Goal: Task Accomplishment & Management: Manage account settings

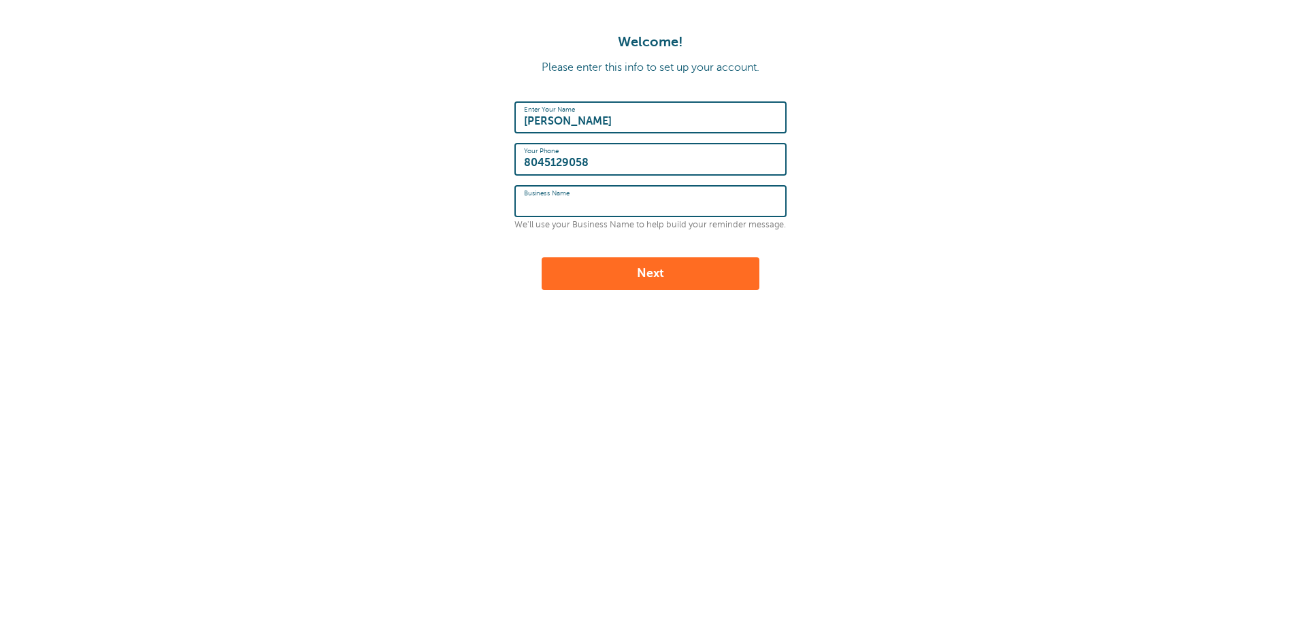
click at [649, 210] on input "Business Name" at bounding box center [650, 200] width 253 height 29
type input "Rich Law"
click at [684, 272] on button "Next" at bounding box center [651, 273] width 218 height 33
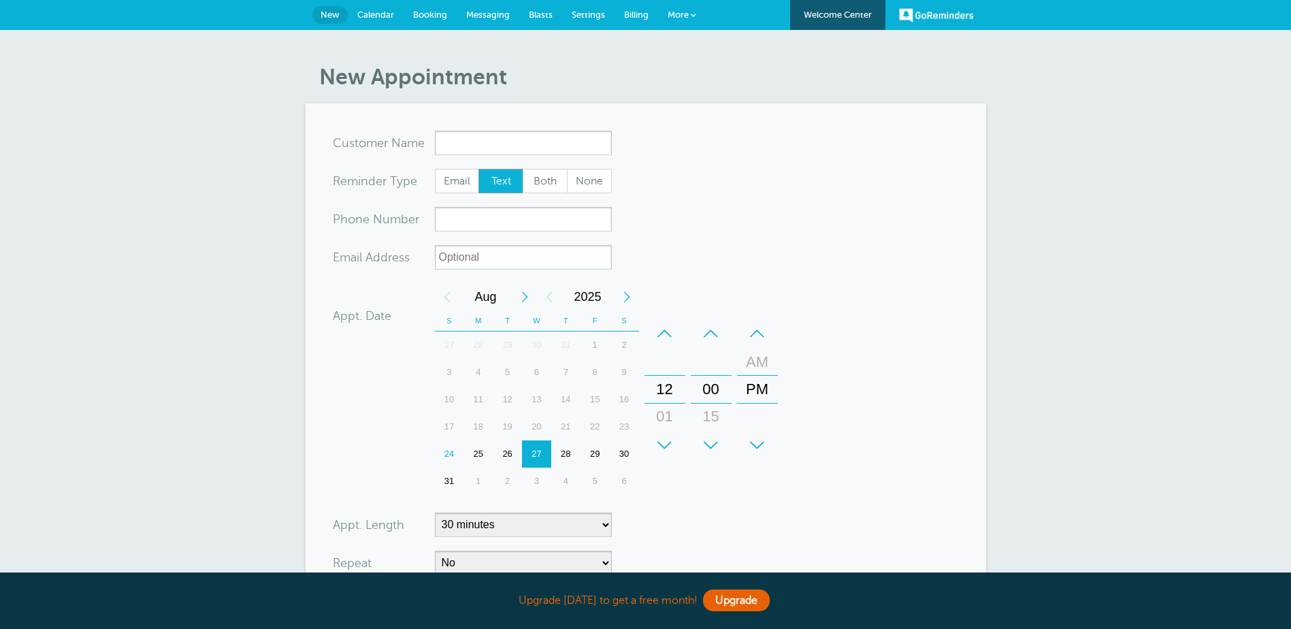
click at [510, 142] on body "Upgrade today to get a free month! Upgrade GoReminders Welcome Center New Calen…" at bounding box center [645, 421] width 1291 height 842
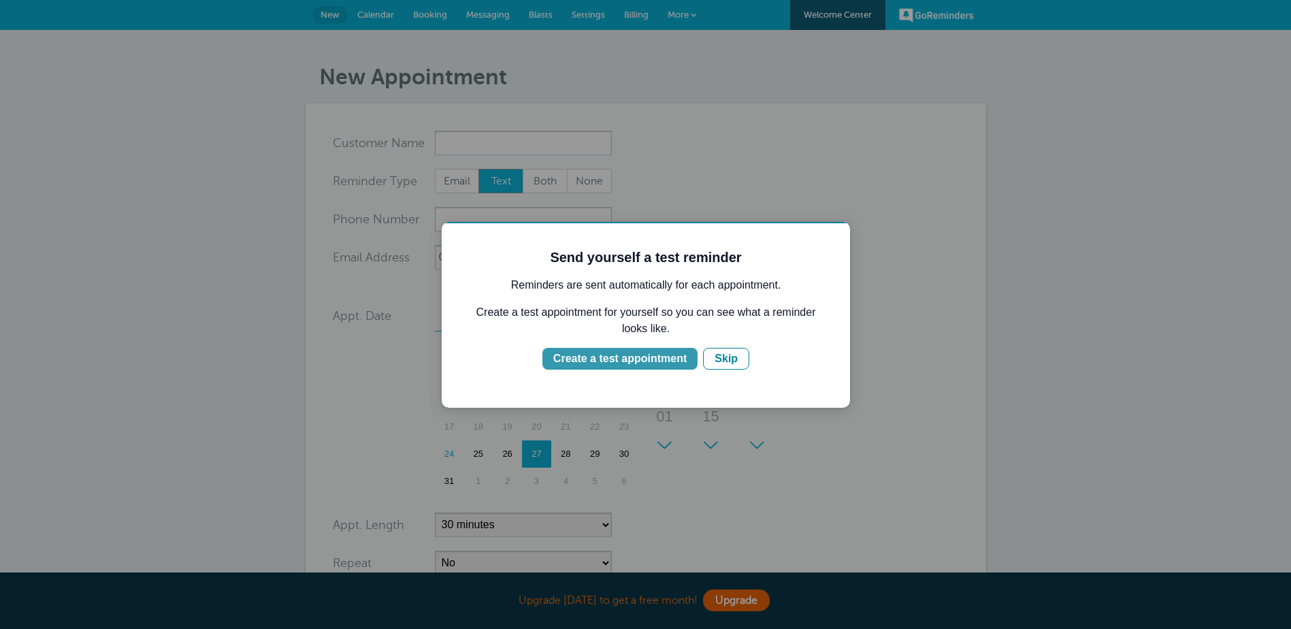
click at [650, 359] on div "Create a test appointment" at bounding box center [619, 358] width 133 height 16
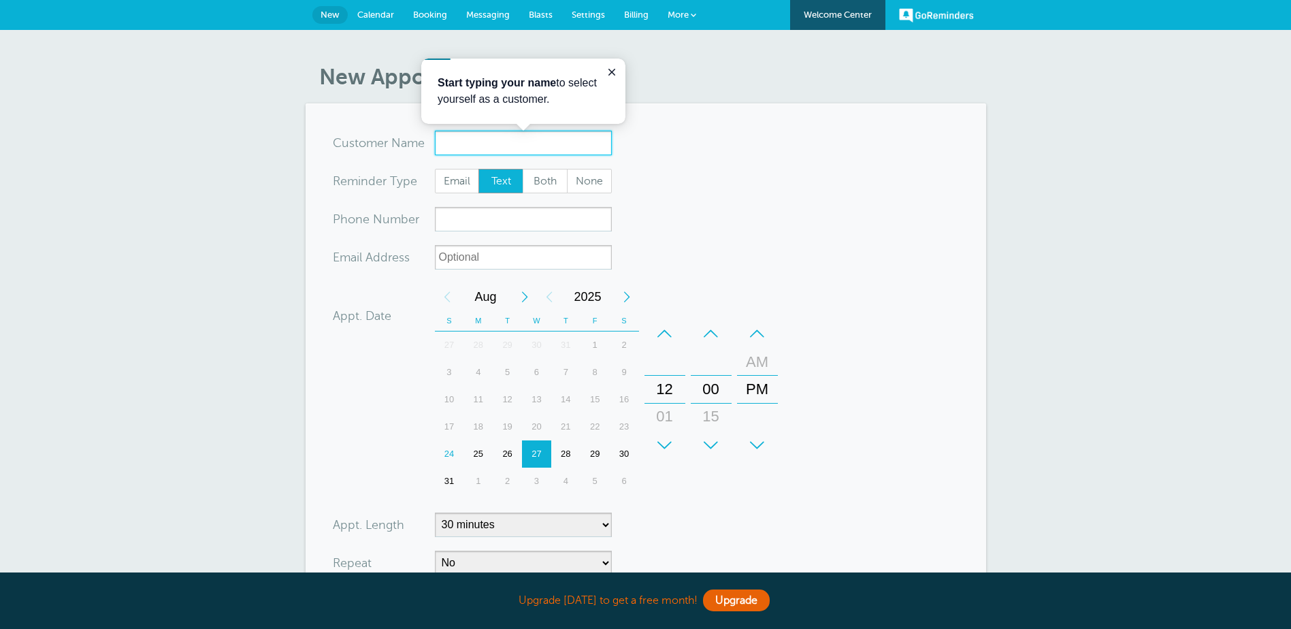
click at [523, 144] on input "x-no-autofill" at bounding box center [523, 143] width 177 height 24
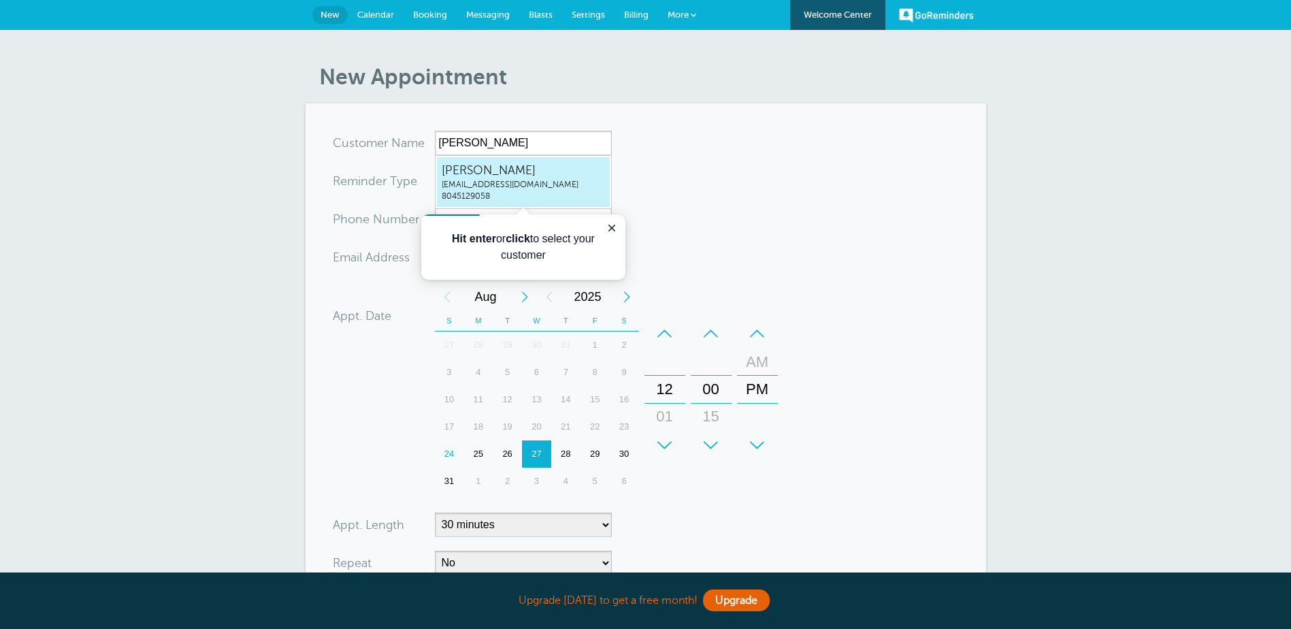
type input "Shannonrichpec@hotmail.com8045129058"
type input "Shannon"
type input "8045129058"
type input "[EMAIL_ADDRESS][DOMAIN_NAME]"
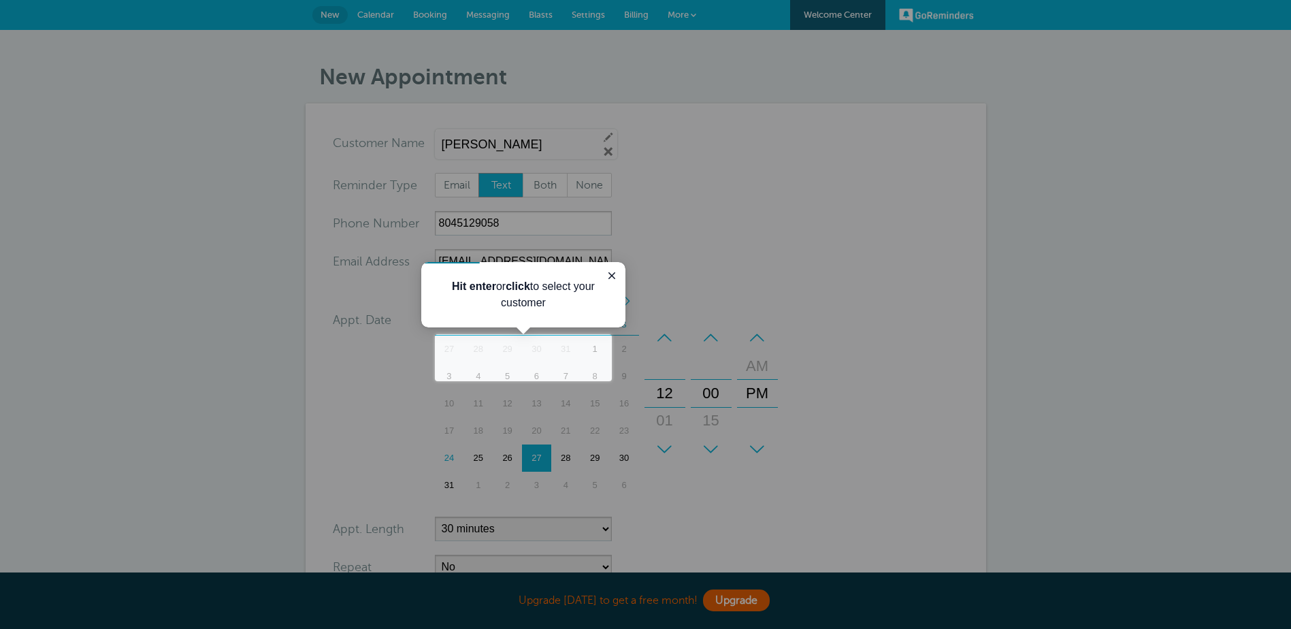
scroll to position [299, 0]
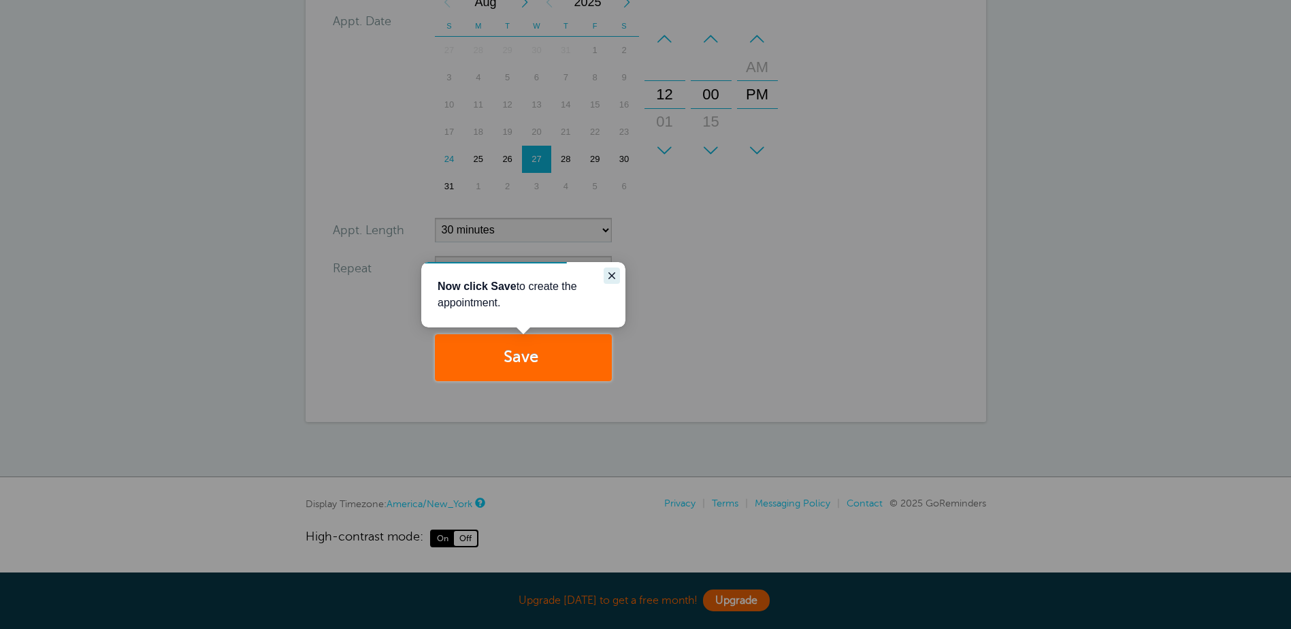
click at [610, 272] on icon "Close guide" at bounding box center [611, 275] width 11 height 11
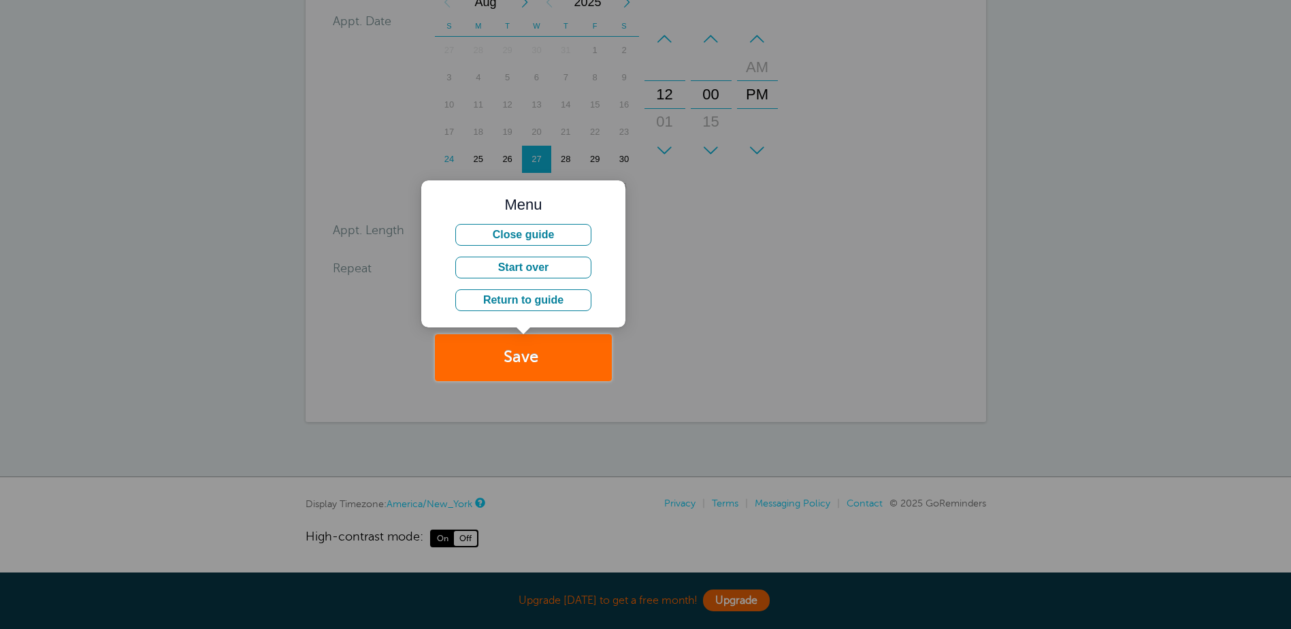
drag, startPoint x: 693, startPoint y: 353, endPoint x: 639, endPoint y: 330, distance: 59.1
click at [684, 350] on div at bounding box center [952, 190] width 680 height 381
click at [510, 303] on button "Return to guide" at bounding box center [523, 300] width 136 height 22
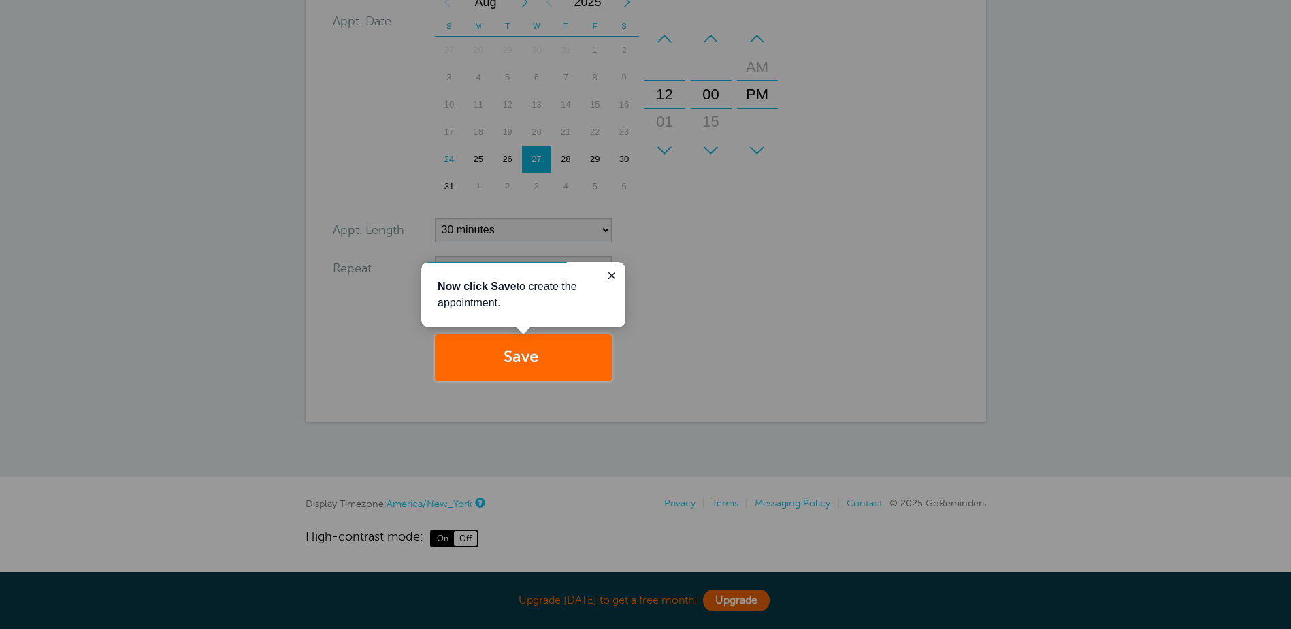
click at [538, 173] on div at bounding box center [306, 167] width 612 height 334
click at [542, 163] on div at bounding box center [306, 167] width 612 height 334
click at [559, 156] on div at bounding box center [306, 167] width 612 height 334
click at [552, 361] on button "Save" at bounding box center [523, 357] width 177 height 47
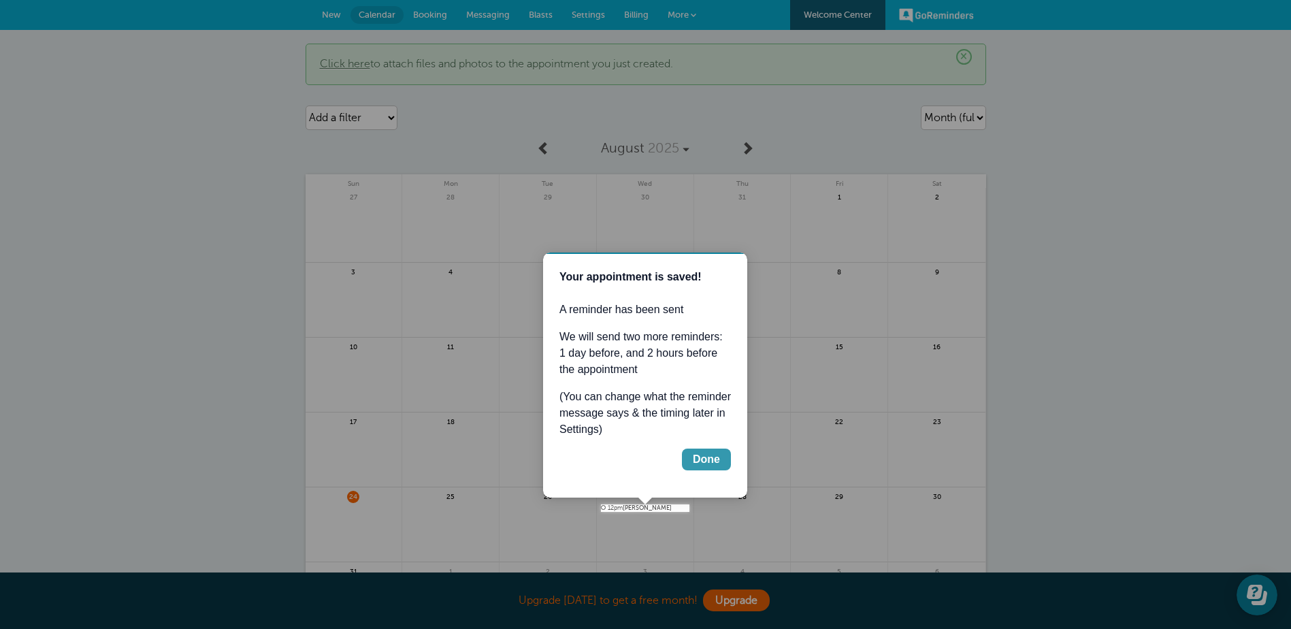
click at [700, 461] on div "Done" at bounding box center [706, 459] width 27 height 16
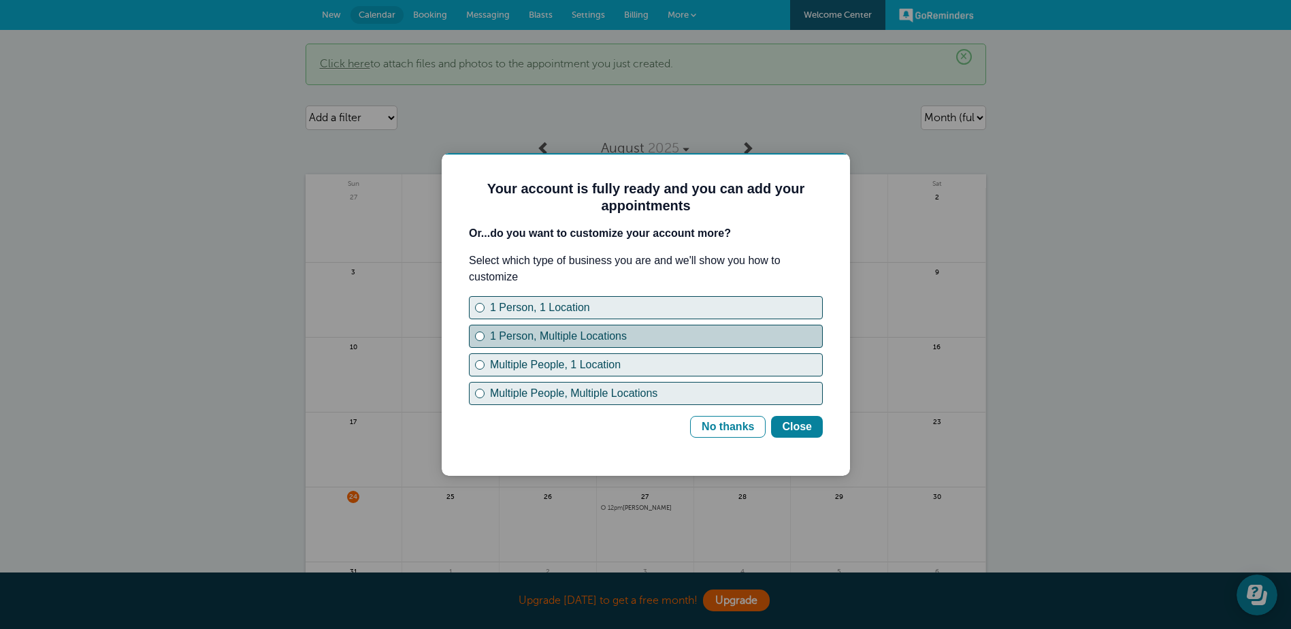
click at [477, 331] on button "1 Person, Multiple Locations" at bounding box center [646, 336] width 354 height 23
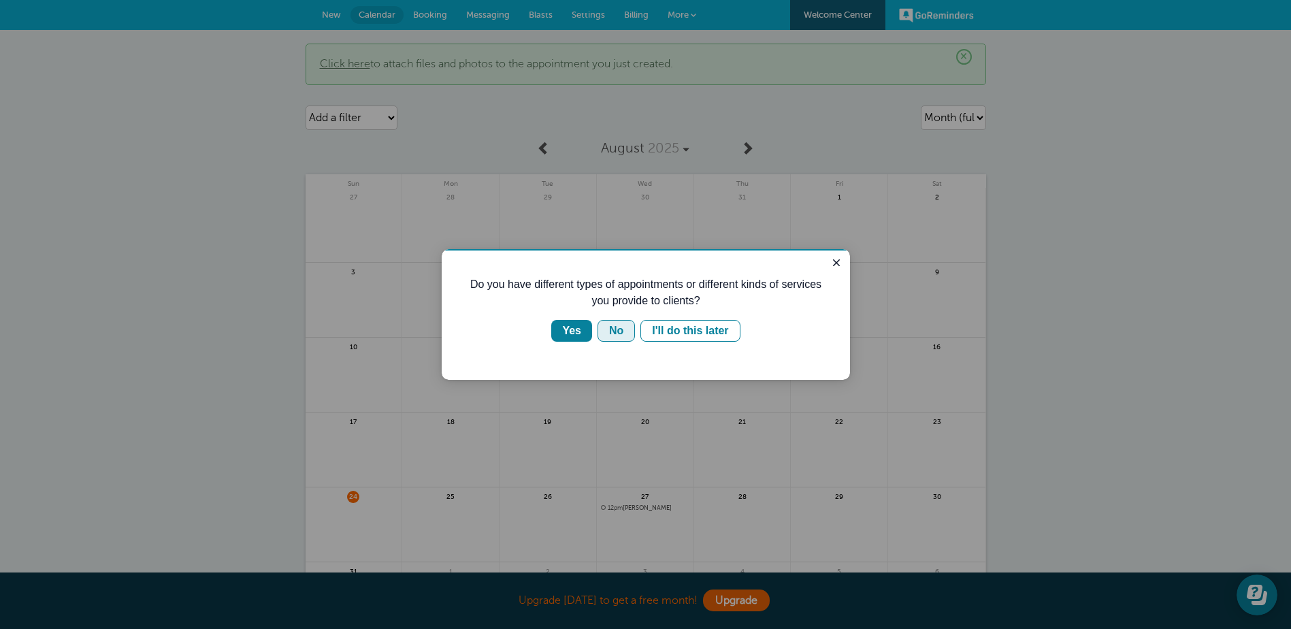
click at [612, 329] on div "No" at bounding box center [616, 331] width 14 height 16
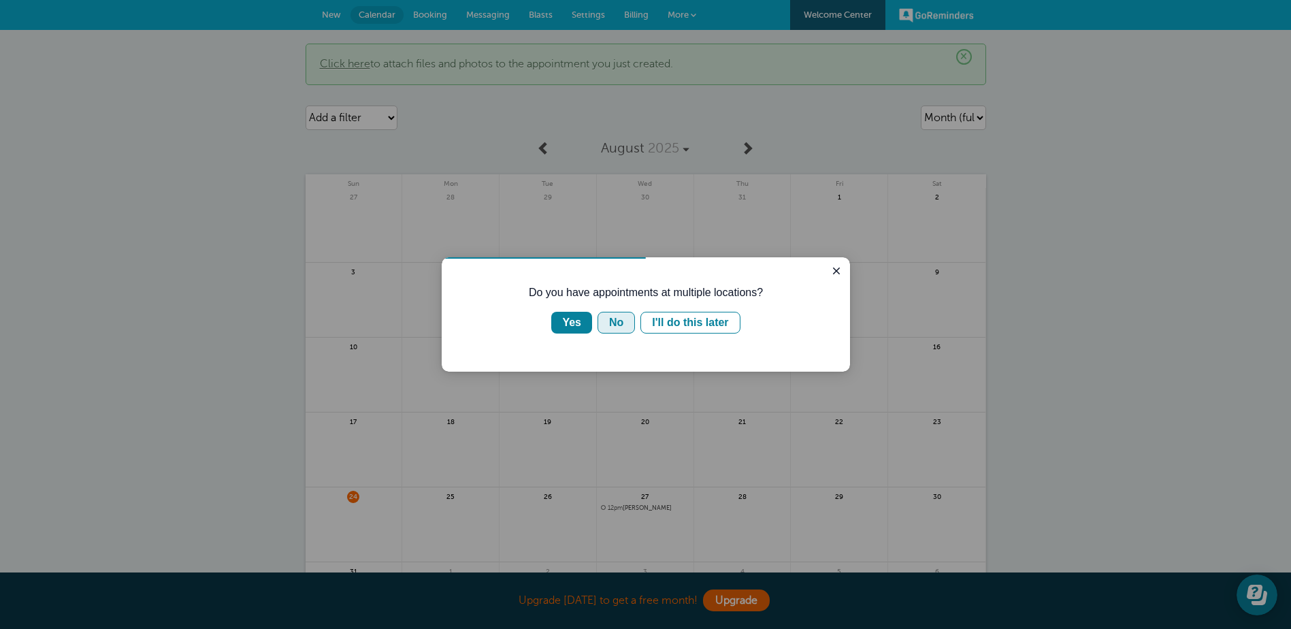
click at [607, 321] on button "No" at bounding box center [615, 323] width 37 height 22
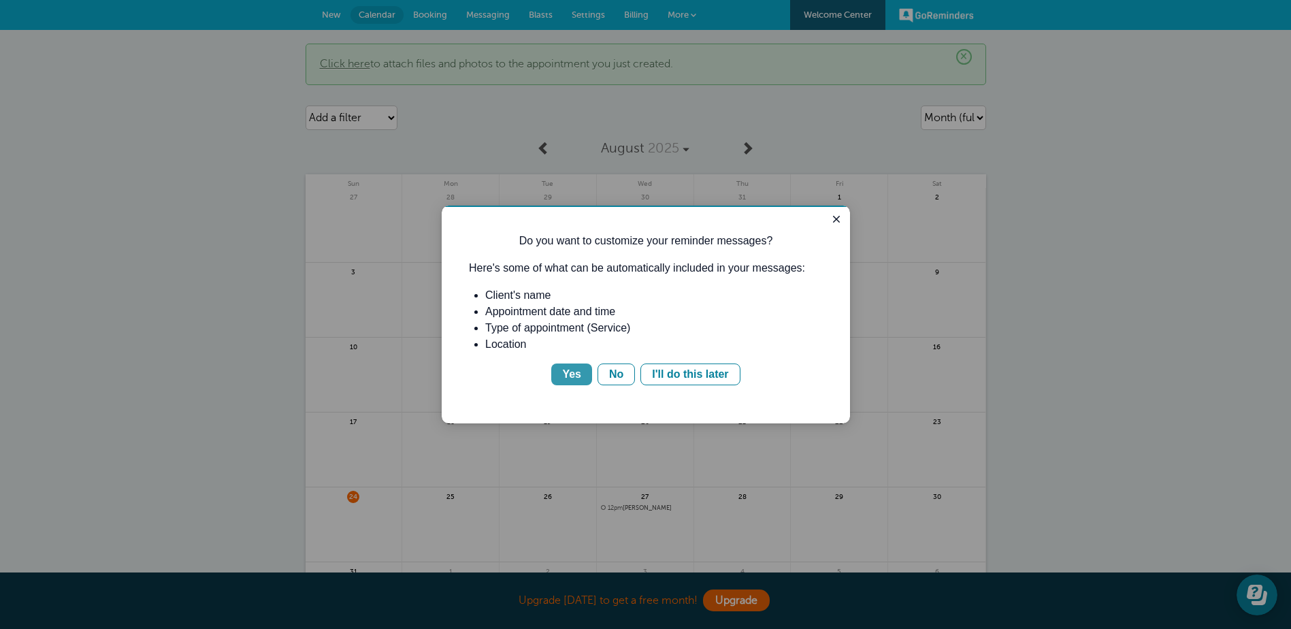
click at [576, 373] on div "Yes" at bounding box center [571, 374] width 19 height 16
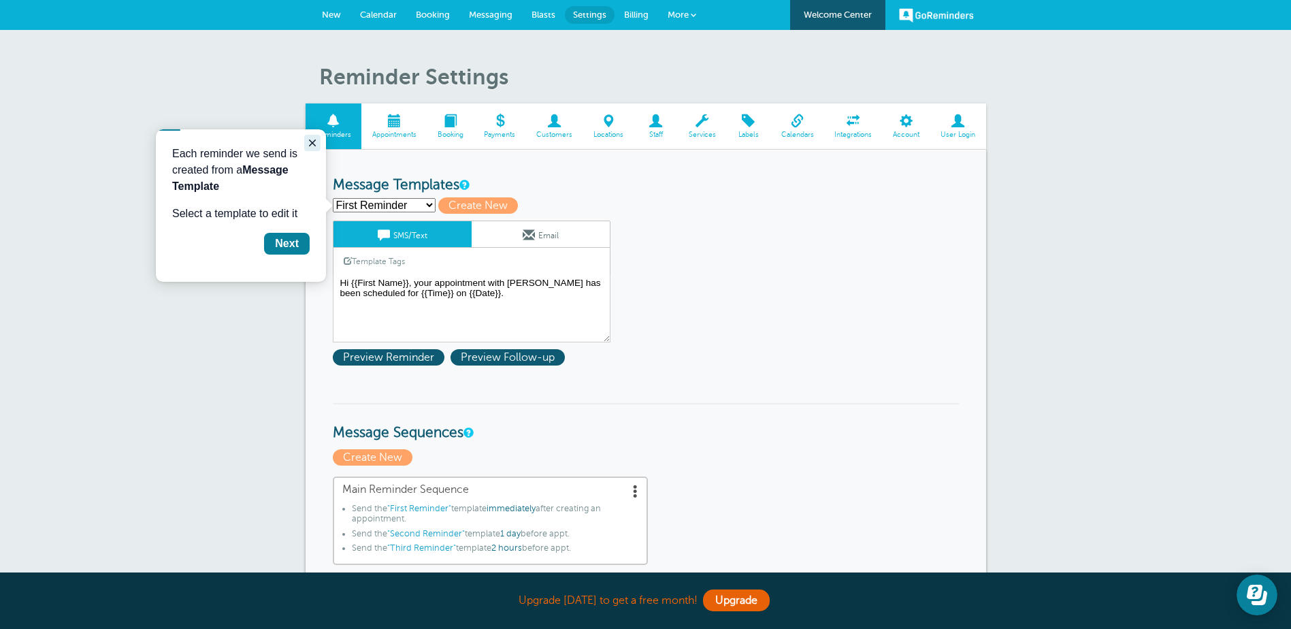
click at [312, 139] on icon "Close guide" at bounding box center [312, 142] width 11 height 11
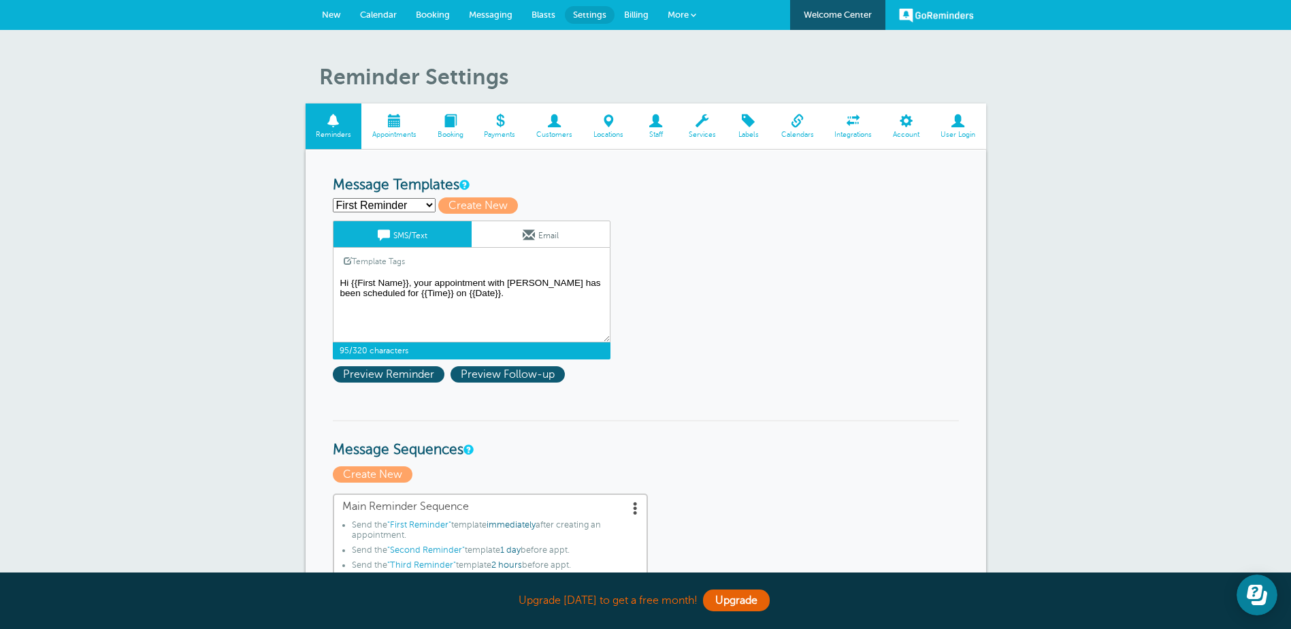
click at [478, 294] on textarea "Hi {{First Name}}, your appointment with Rich Law has been scheduled for {{Time…" at bounding box center [472, 308] width 278 height 68
click at [408, 279] on textarea "Hi {{First Name}}, your appointment with Rich Law has been scheduled for {{Time…" at bounding box center [472, 308] width 278 height 68
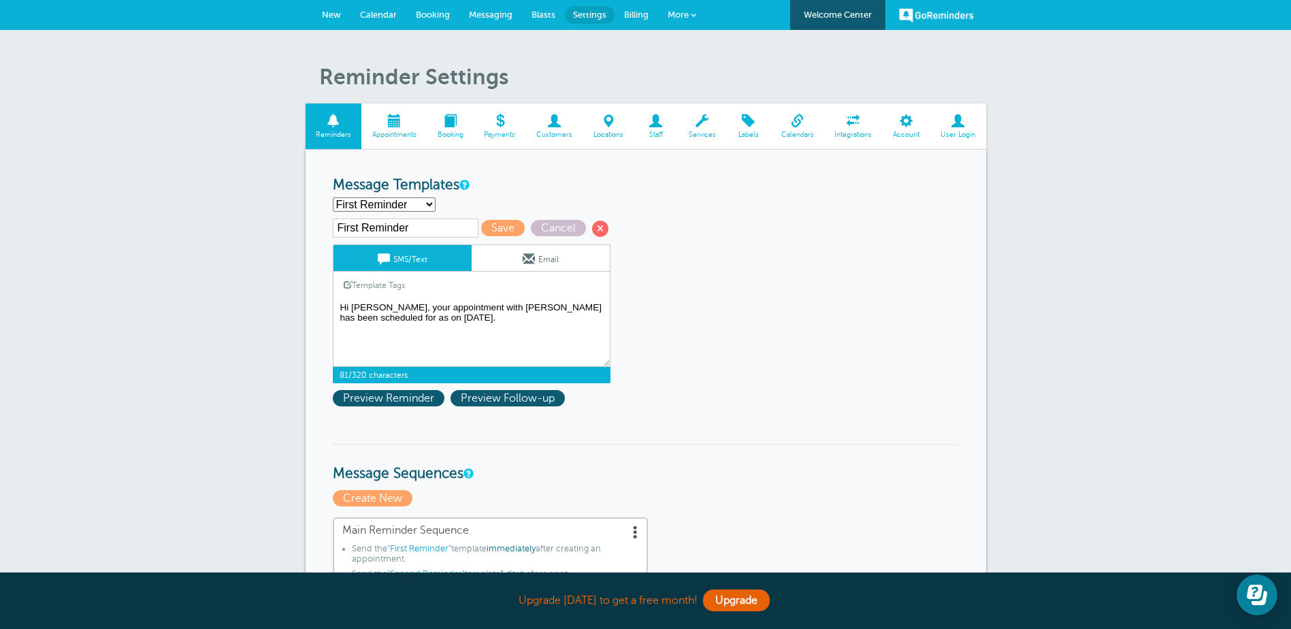
click at [475, 320] on textarea "Hi {{First Name}}, your appointment with Rich Law has been scheduled for {{Time…" at bounding box center [472, 333] width 278 height 68
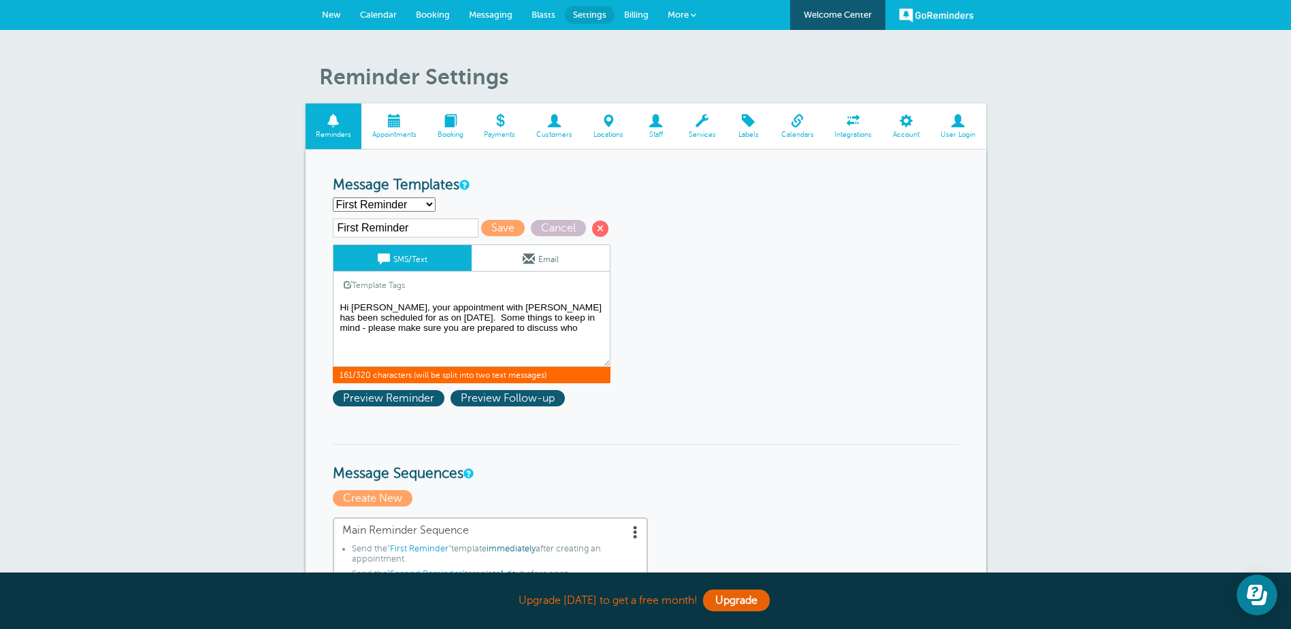
type textarea "Hi Shannon, your appointment with Rich Law has been scheduled for as on 8/27/25…"
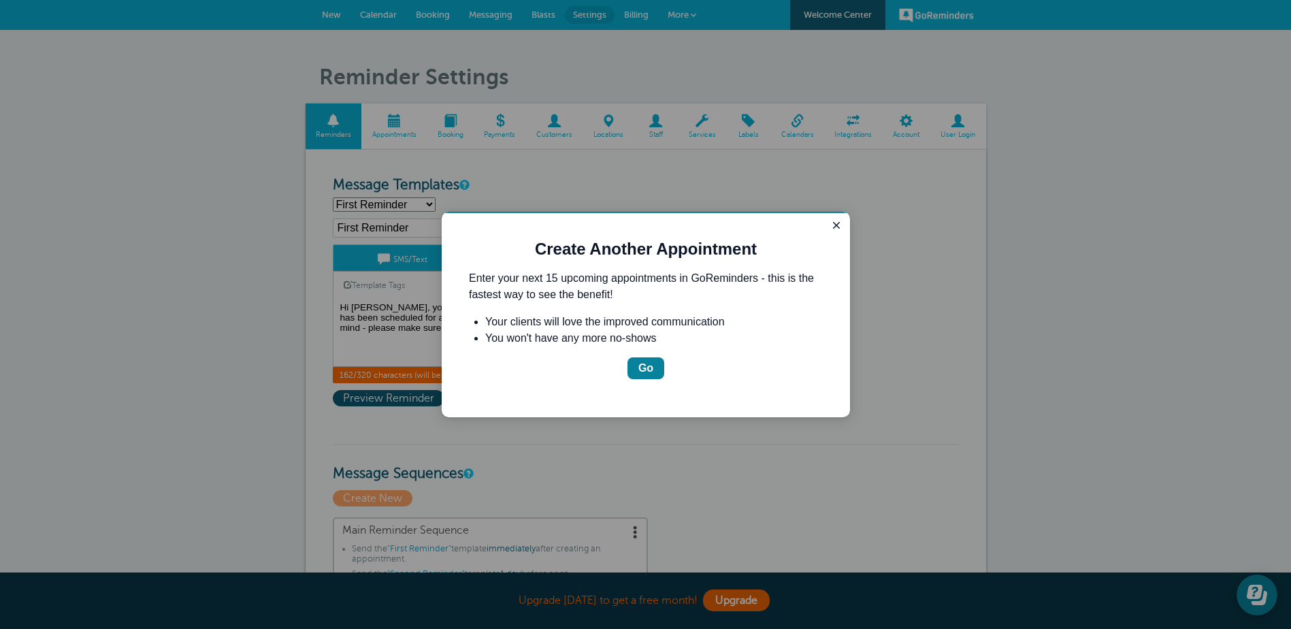
click button "Go" at bounding box center [645, 368] width 37 height 22
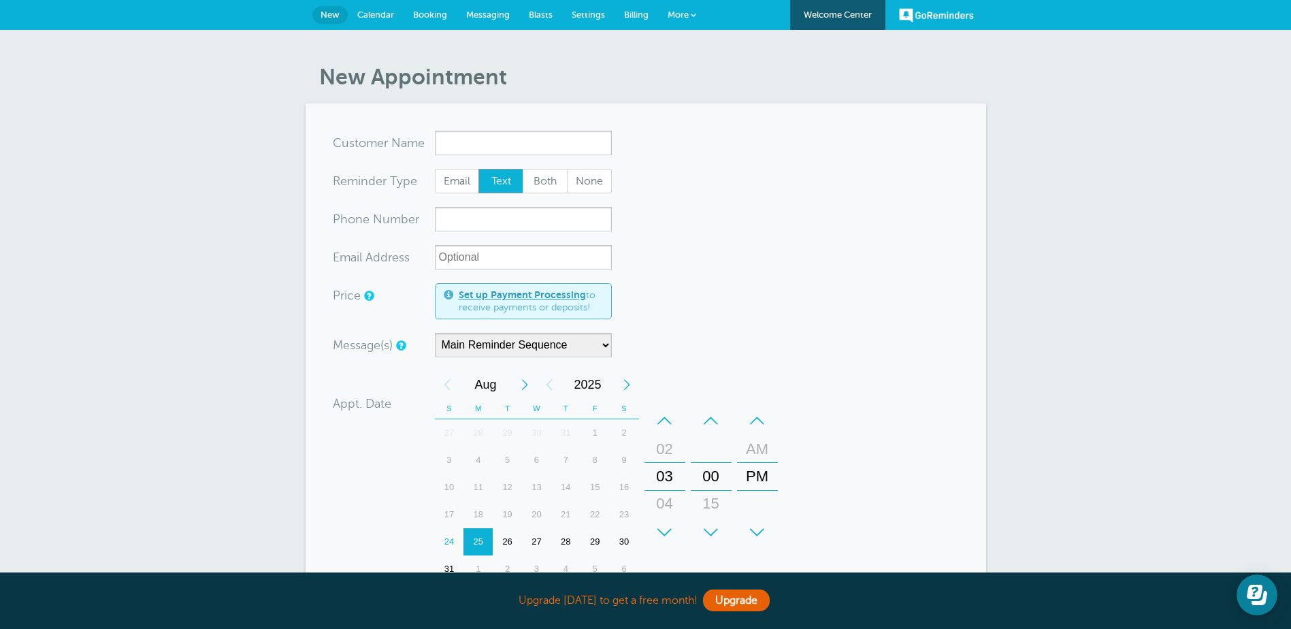
click at [496, 152] on input "x-no-autofill" at bounding box center [523, 143] width 177 height 24
click at [508, 139] on input "x-no-autofill" at bounding box center [523, 143] width 177 height 24
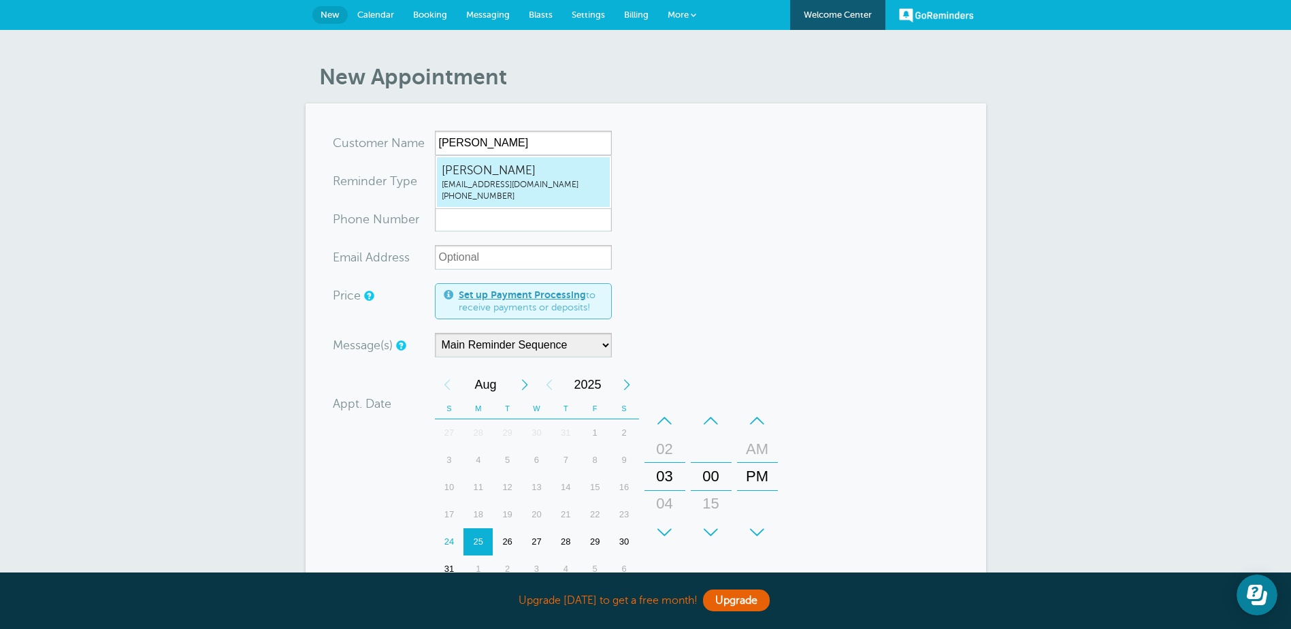
type input "[EMAIL_ADDRESS]"
type input "[PERSON_NAME]"
type input "[PHONE_NUMBER]"
type input "richpec@hotmail.com"
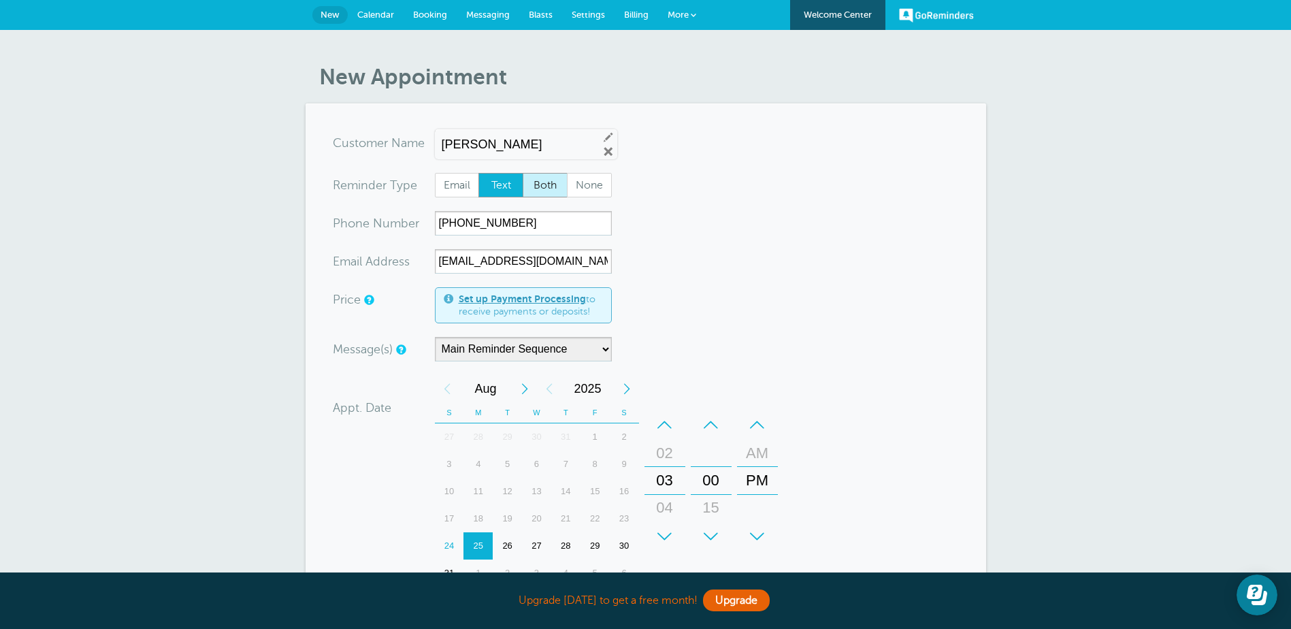
click at [538, 190] on span "Both" at bounding box center [545, 185] width 44 height 23
click at [523, 173] on input "Both" at bounding box center [522, 172] width 1 height 1
radio input "true"
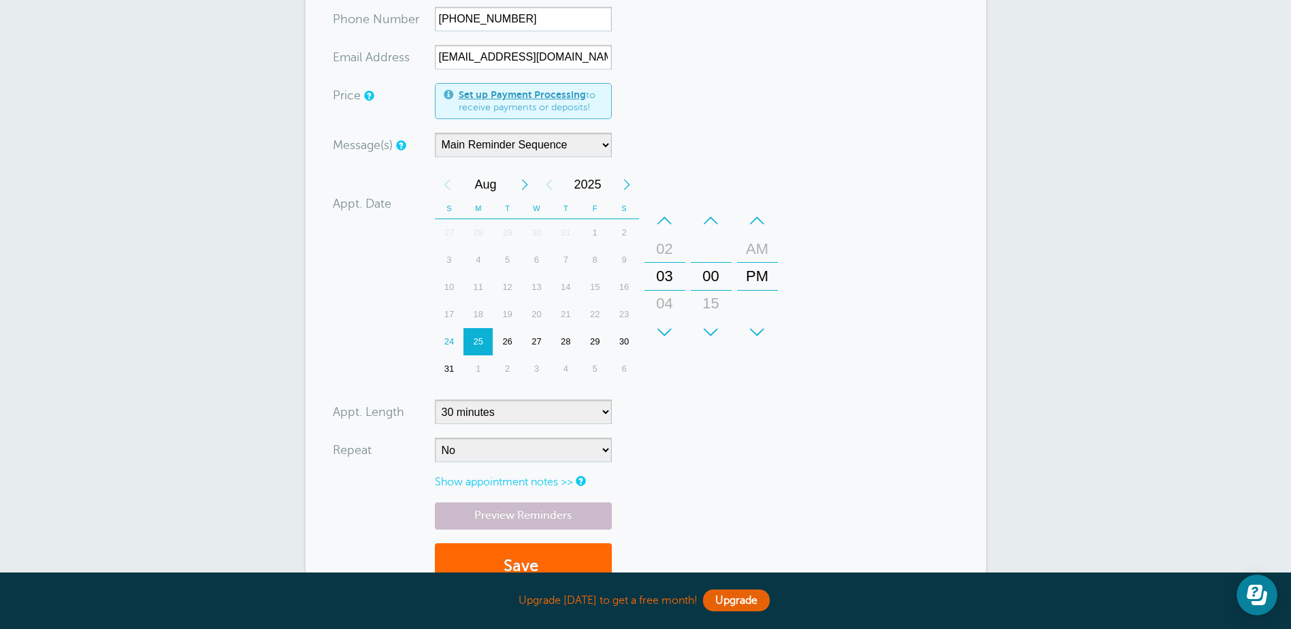
scroll to position [272, 0]
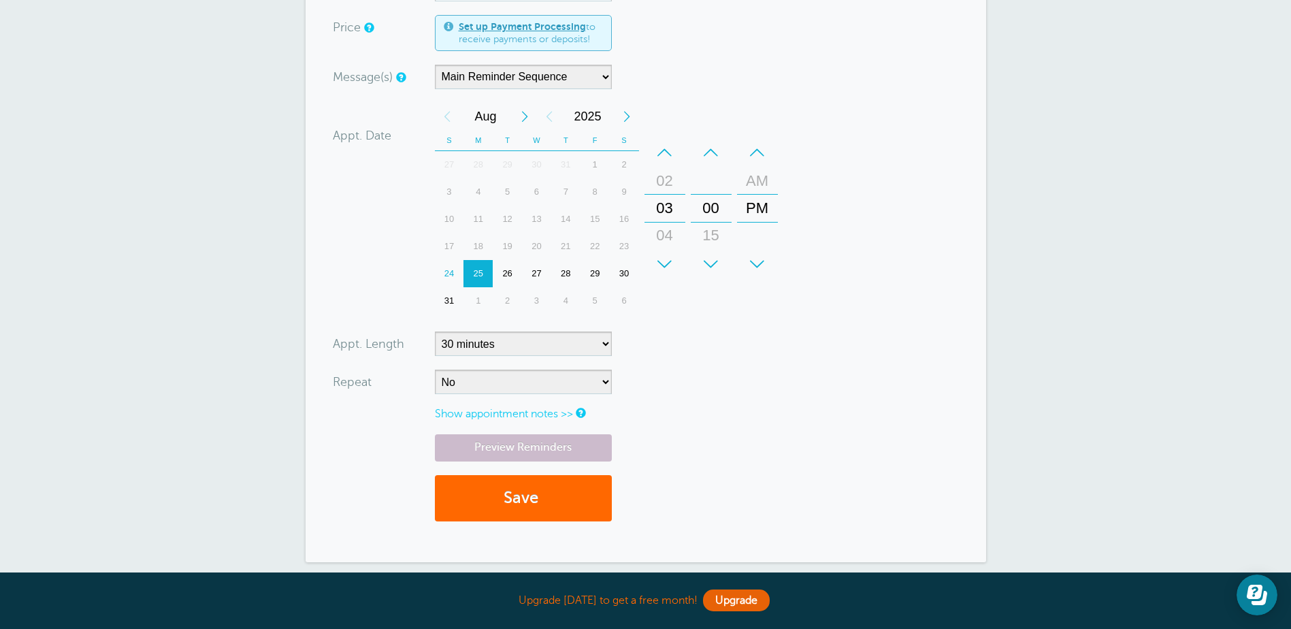
click at [475, 274] on div "25" at bounding box center [477, 273] width 29 height 27
click at [489, 382] on select "No Daily Weekly Every 2 weeks Every 3 weeks Every 4 weeks Monthly Every 5 weeks…" at bounding box center [523, 381] width 177 height 24
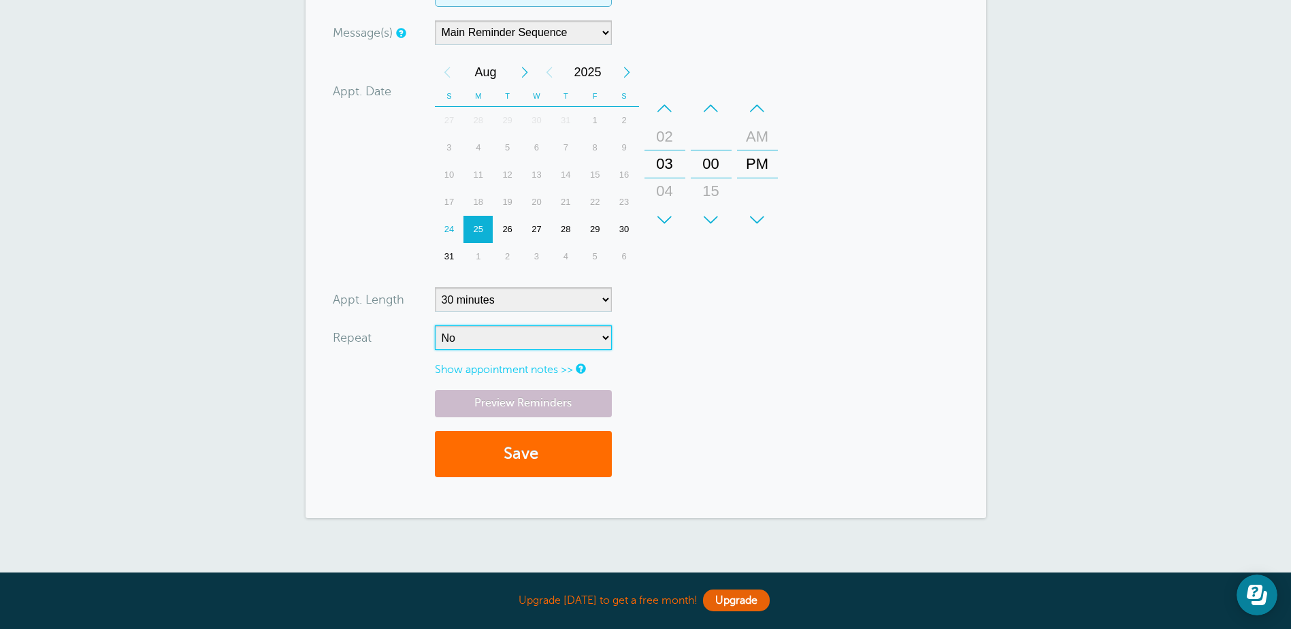
scroll to position [340, 0]
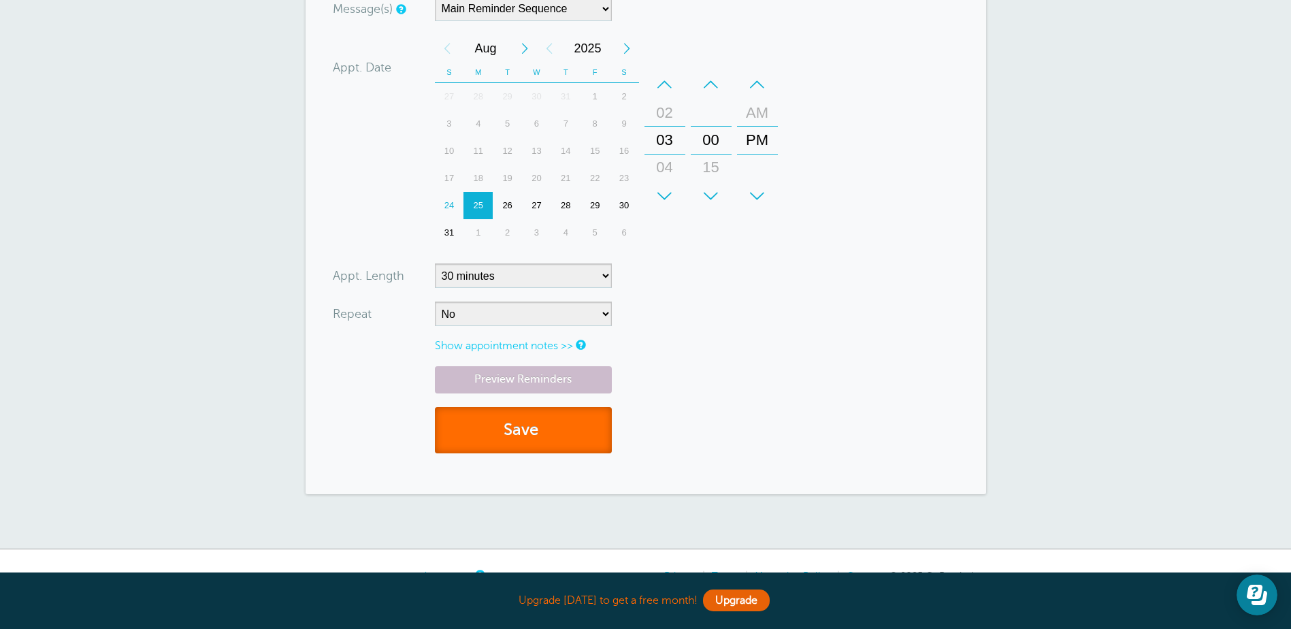
click at [542, 427] on span "submit" at bounding box center [540, 429] width 4 height 18
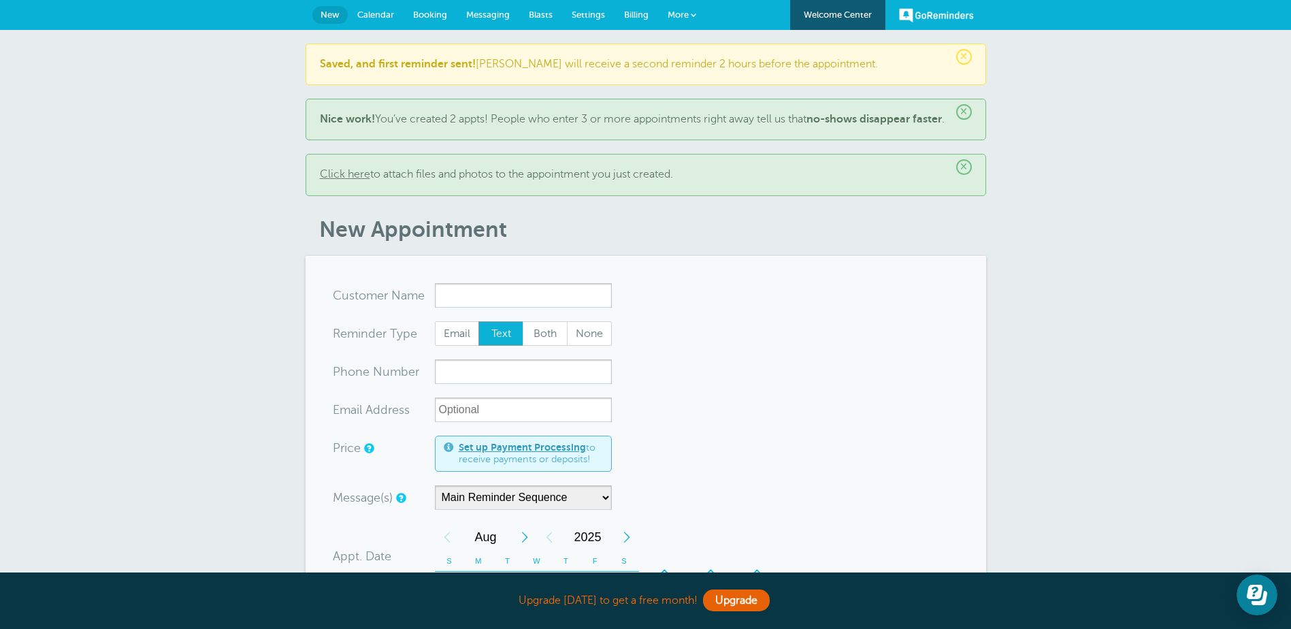
click at [966, 63] on span "×" at bounding box center [964, 57] width 16 height 16
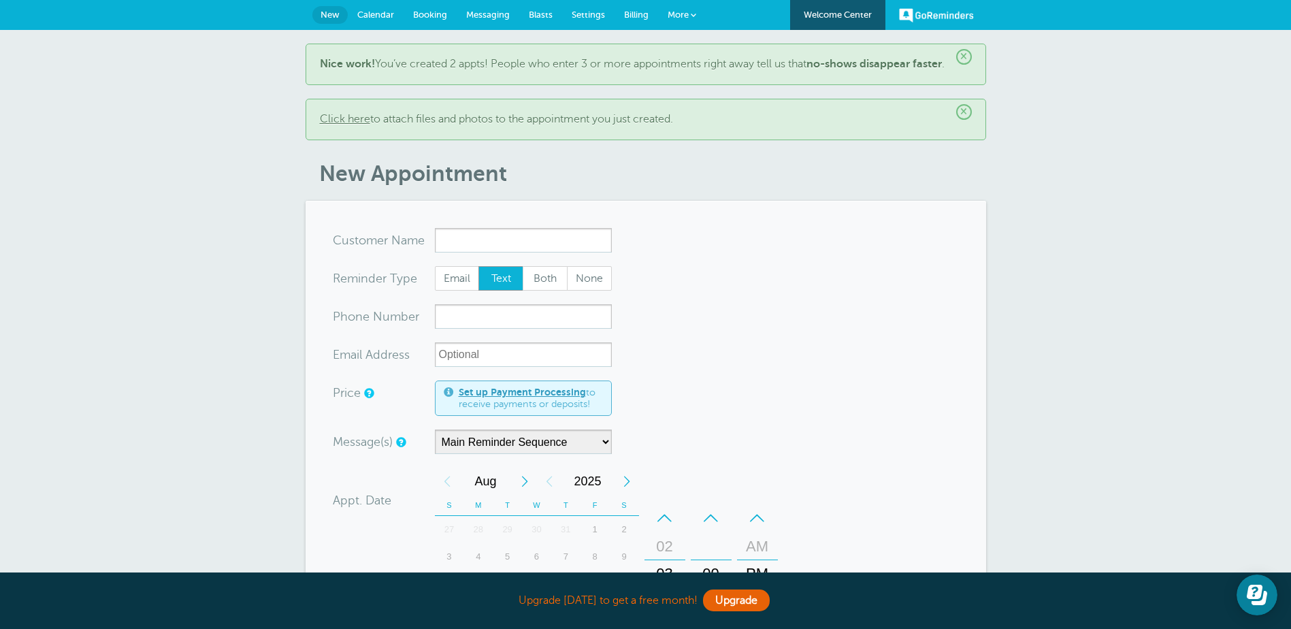
click at [973, 113] on header "× Nice work! You’ve created 2 appts! People who enter 3 or more appointments ri…" at bounding box center [646, 116] width 680 height 144
click at [963, 120] on span "×" at bounding box center [964, 112] width 16 height 16
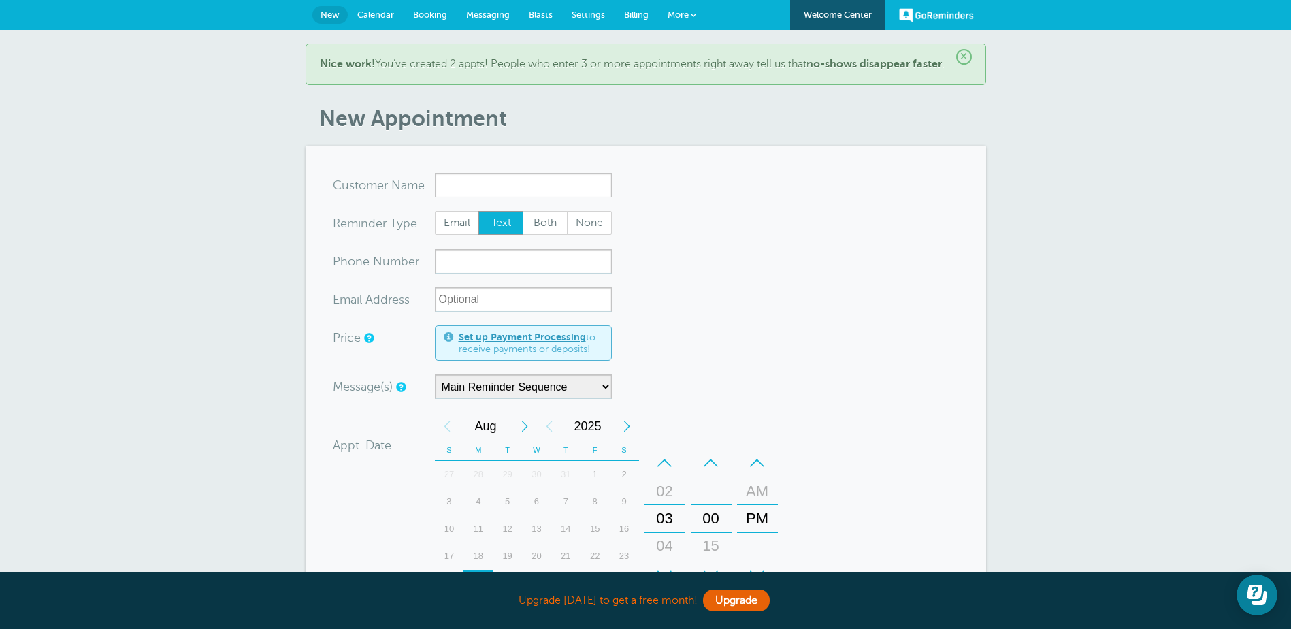
click at [968, 56] on span "×" at bounding box center [964, 57] width 16 height 16
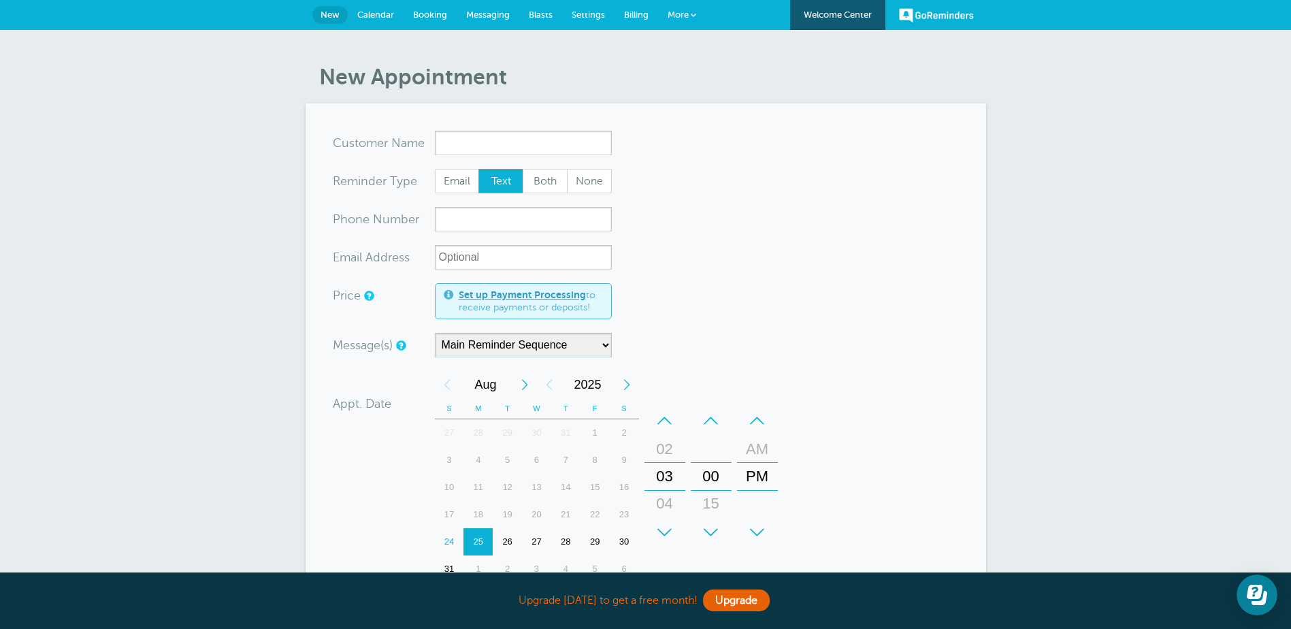
click at [482, 12] on span "Messaging" at bounding box center [488, 15] width 44 height 10
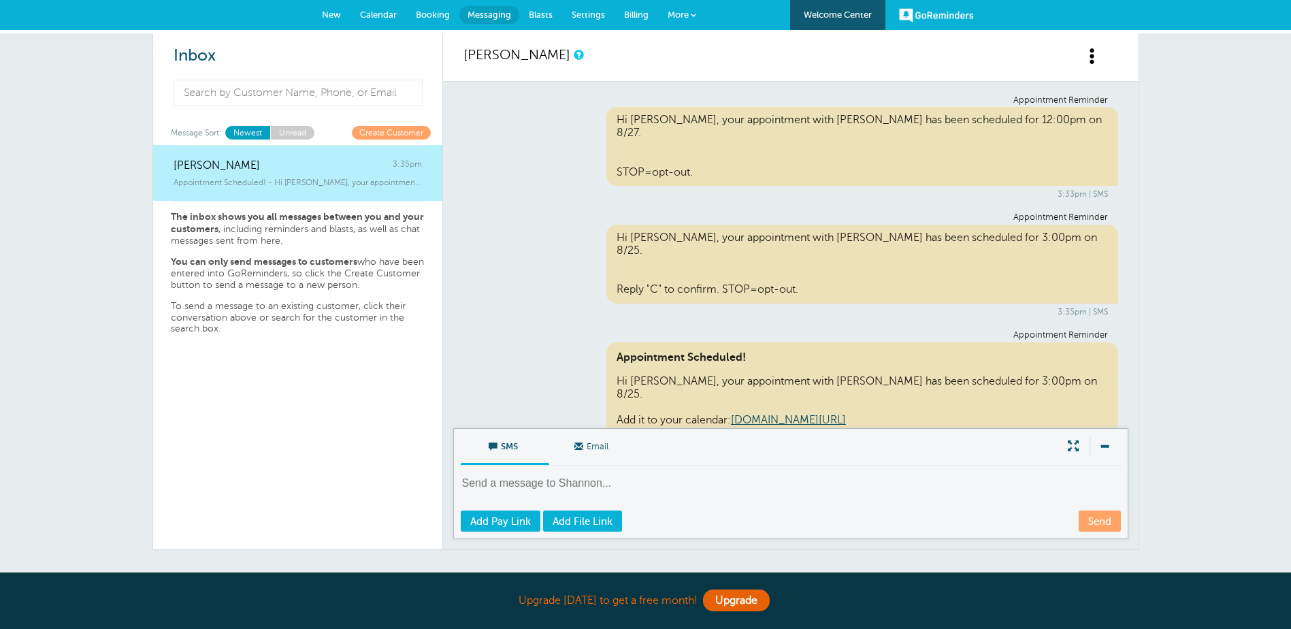
scroll to position [103, 0]
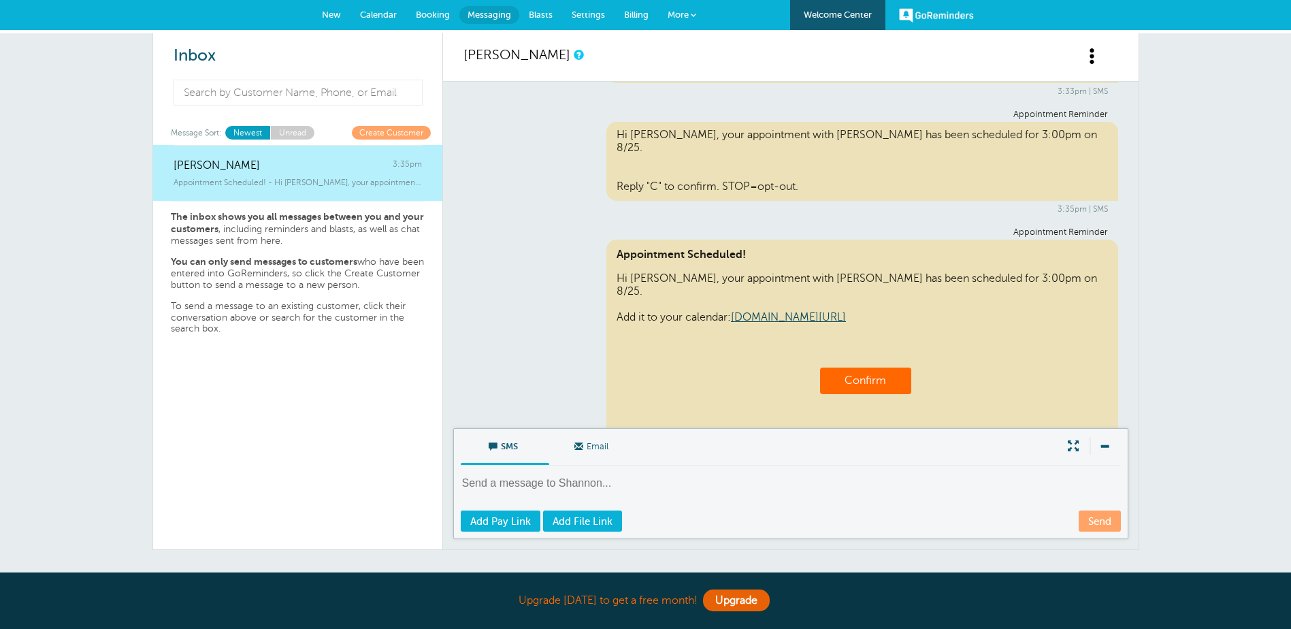
click at [435, 16] on span "Booking" at bounding box center [433, 15] width 34 height 10
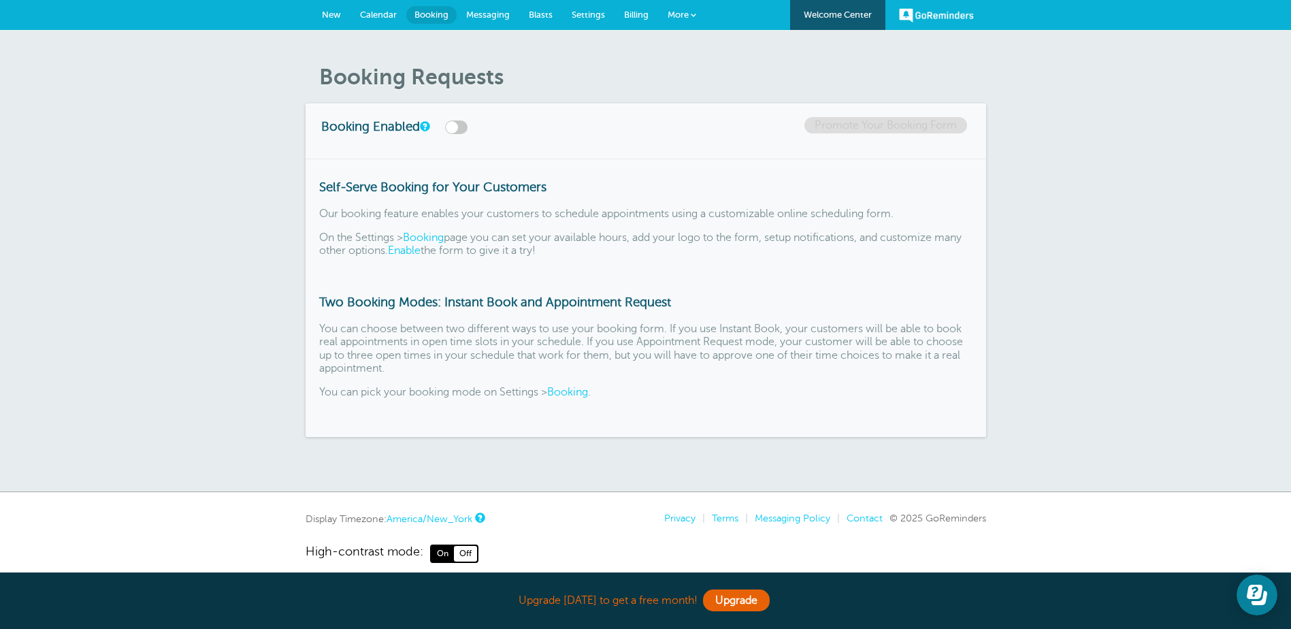
click at [482, 10] on span "Messaging" at bounding box center [488, 15] width 44 height 10
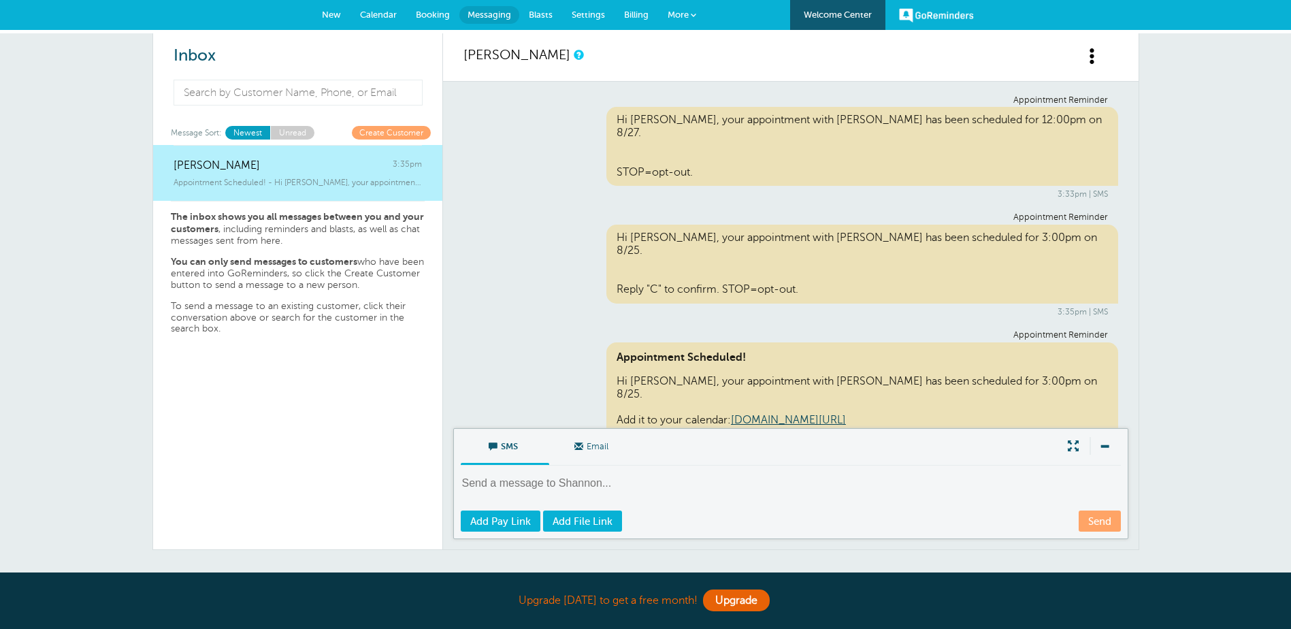
scroll to position [101, 0]
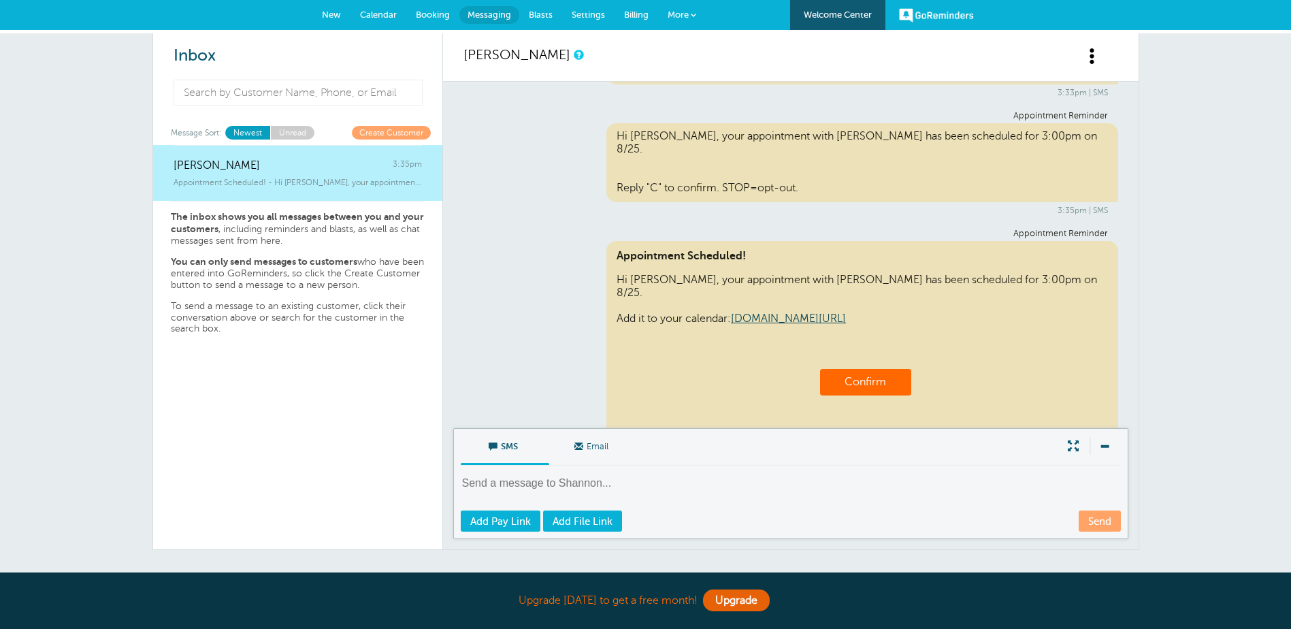
click at [543, 18] on span "Blasts" at bounding box center [541, 15] width 24 height 10
